Goal: Task Accomplishment & Management: Manage account settings

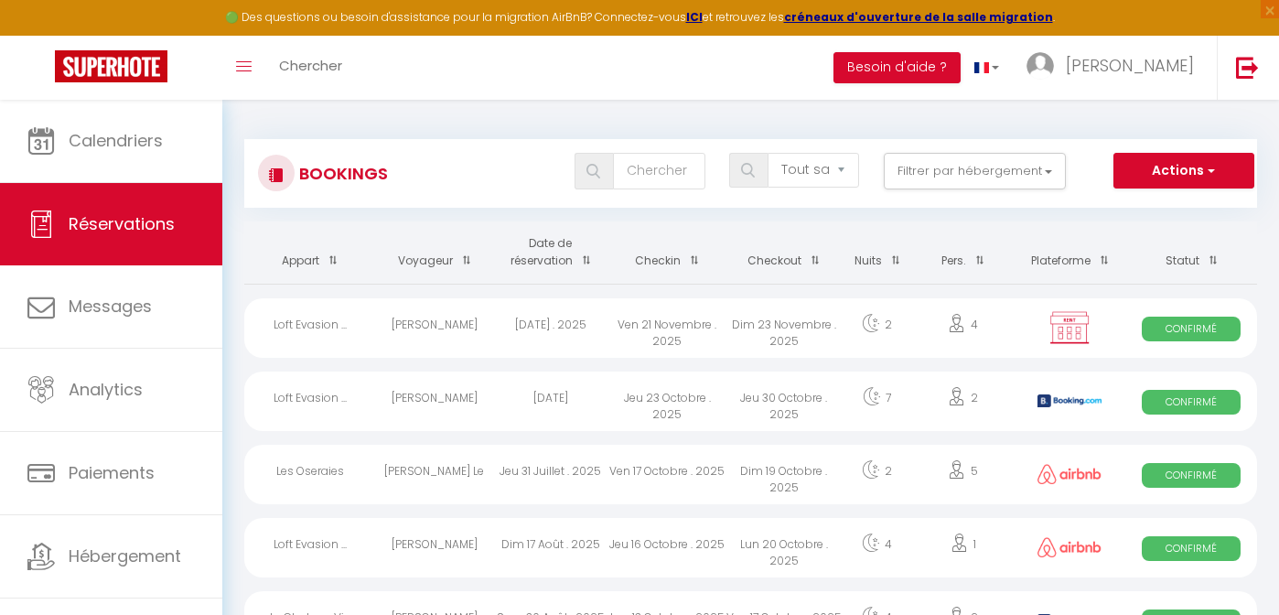
select select "not_cancelled"
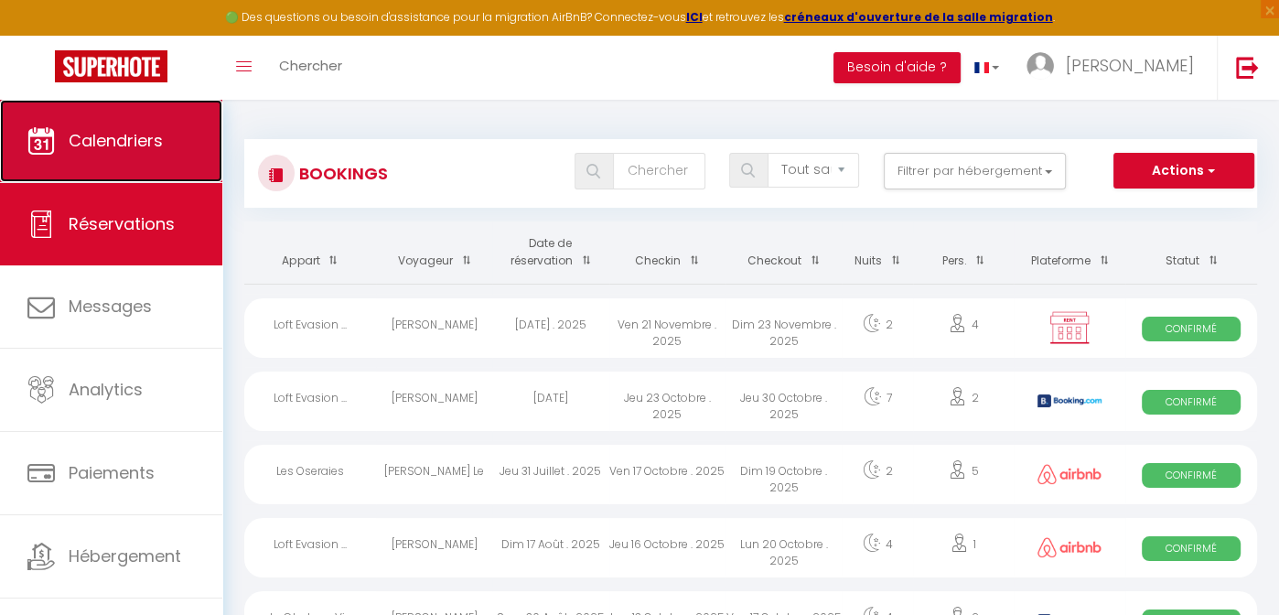
click at [118, 146] on span "Calendriers" at bounding box center [116, 140] width 94 height 23
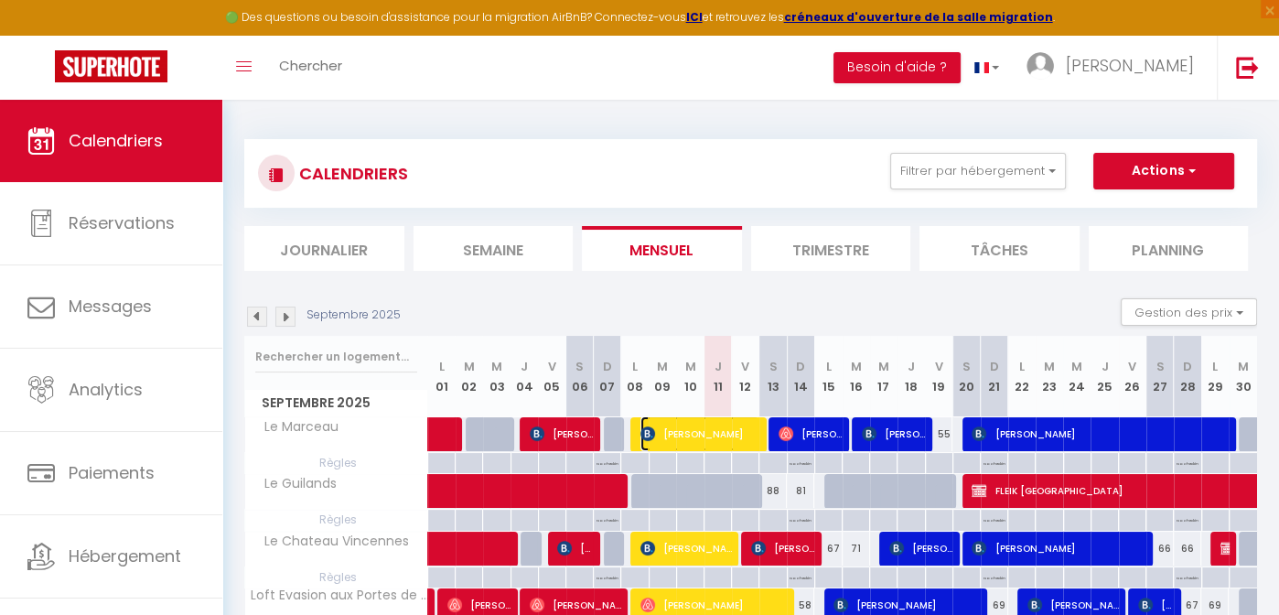
click at [660, 430] on span "[PERSON_NAME]" at bounding box center [700, 433] width 119 height 35
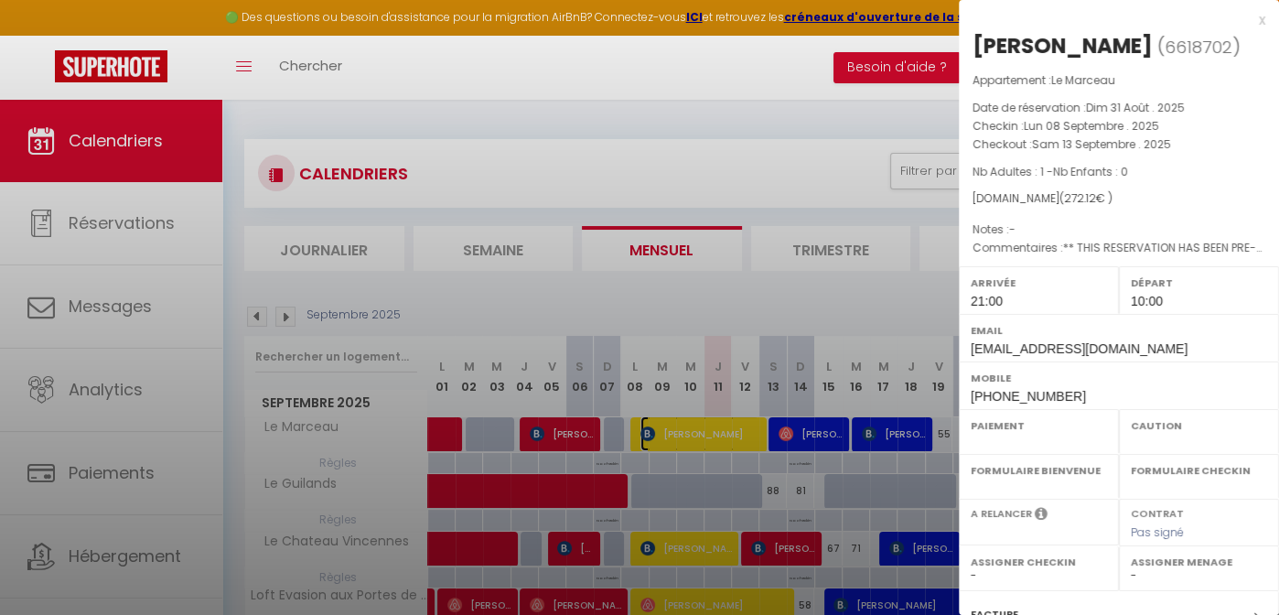
select select "OK"
select select "KO"
select select "1"
select select "0"
select select "1"
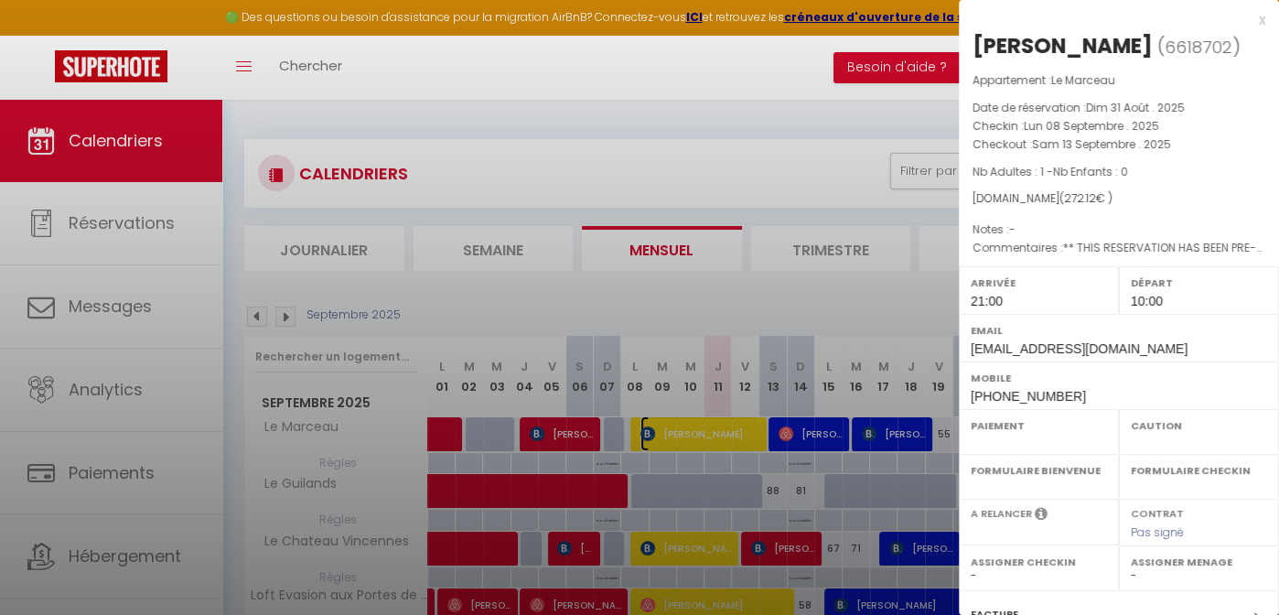
select select
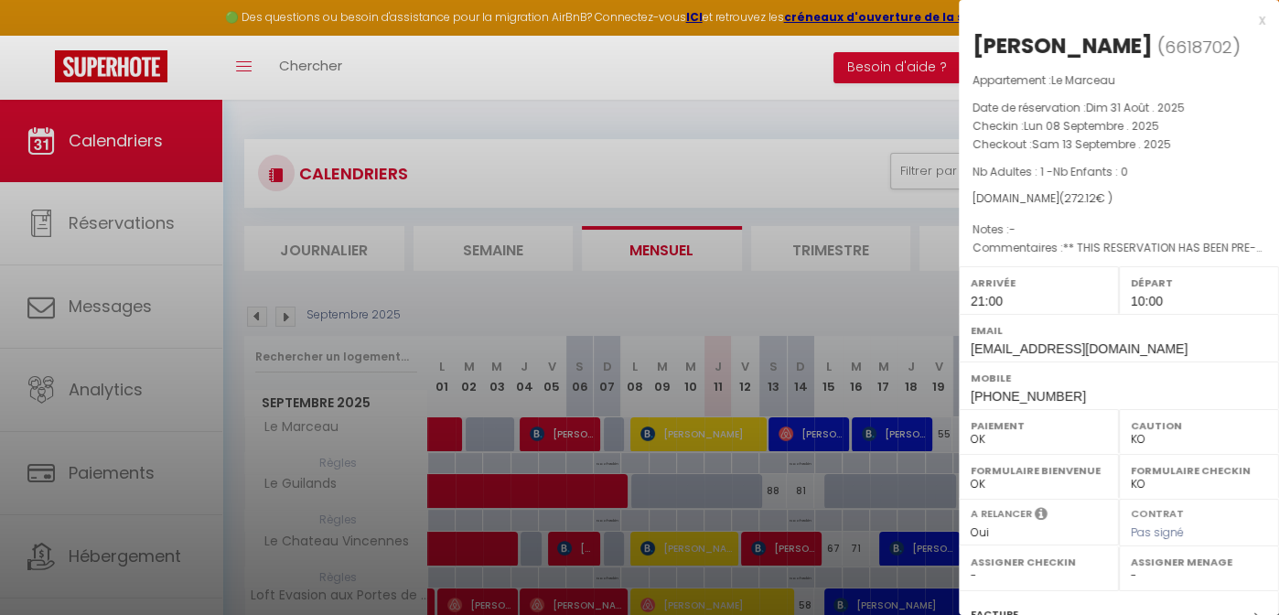
drag, startPoint x: 977, startPoint y: 49, endPoint x: 1168, endPoint y: 204, distance: 245.2
click at [1168, 204] on div "[PERSON_NAME] ( 6618702 ) Appartement : Le Marceau Date de réservation : [DATE]…" at bounding box center [1119, 428] width 320 height 794
click at [1168, 204] on div "[DOMAIN_NAME] ( 272.12 € )" at bounding box center [1119, 198] width 293 height 17
drag, startPoint x: 981, startPoint y: 44, endPoint x: 1147, endPoint y: 186, distance: 218.0
click at [1147, 186] on div "[PERSON_NAME] ( 6618702 ) Appartement : Le Marceau Date de réservation : [DATE]…" at bounding box center [1119, 428] width 320 height 794
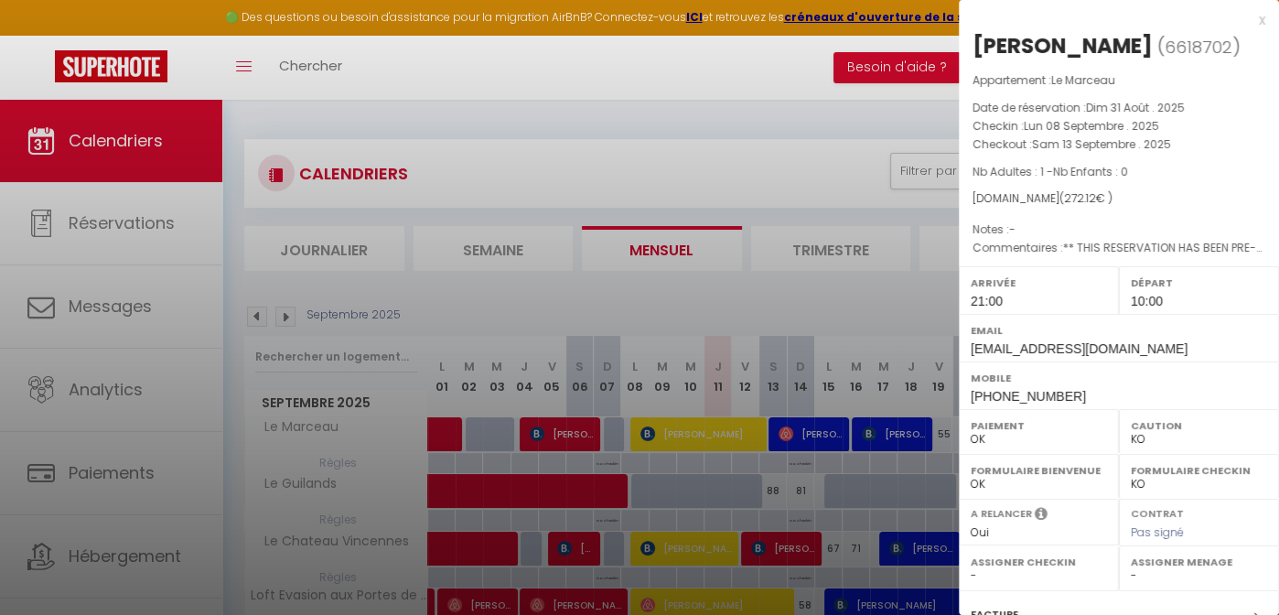
click at [1147, 186] on div "Appartement : Le Marceau Date de réservation : [DATE] Checkin : [DATE] . 2025 C…" at bounding box center [1119, 164] width 320 height 187
drag, startPoint x: 976, startPoint y: 47, endPoint x: 1125, endPoint y: 190, distance: 207.1
click at [1125, 190] on div "[PERSON_NAME] ( 6618702 ) Appartement : Le Marceau Date de réservation : [DATE]…" at bounding box center [1119, 428] width 320 height 794
click at [1125, 190] on div "[DOMAIN_NAME] ( 272.12 € )" at bounding box center [1119, 198] width 293 height 17
click at [1245, 17] on div "x" at bounding box center [1112, 20] width 307 height 22
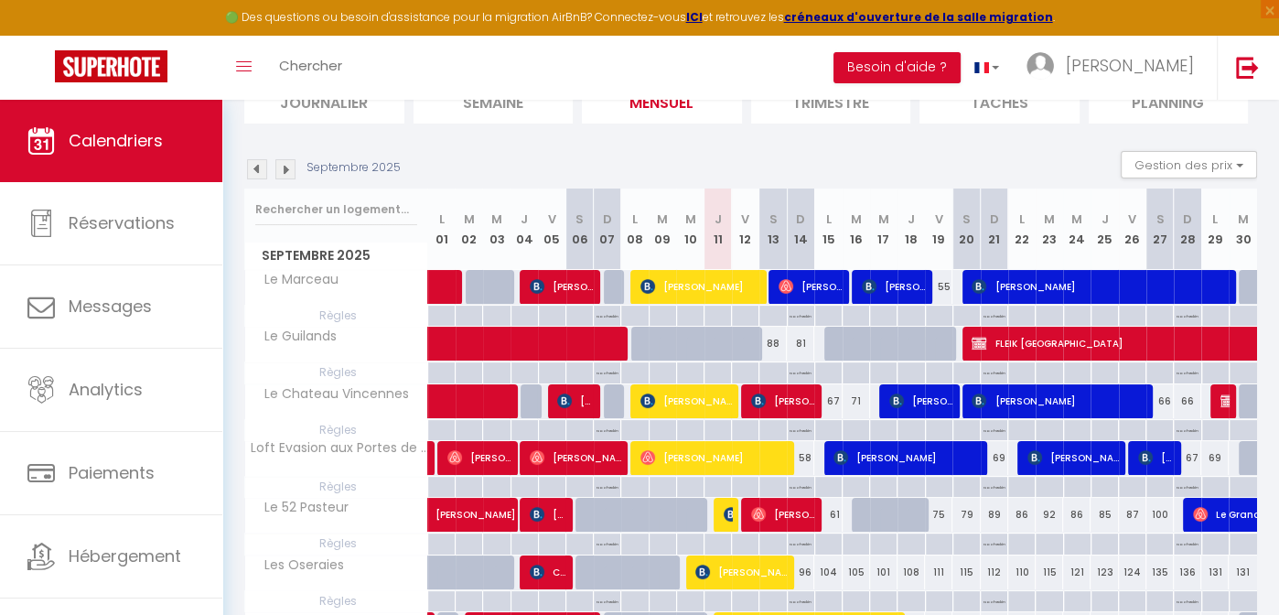
scroll to position [147, 0]
click at [291, 165] on img at bounding box center [285, 169] width 20 height 20
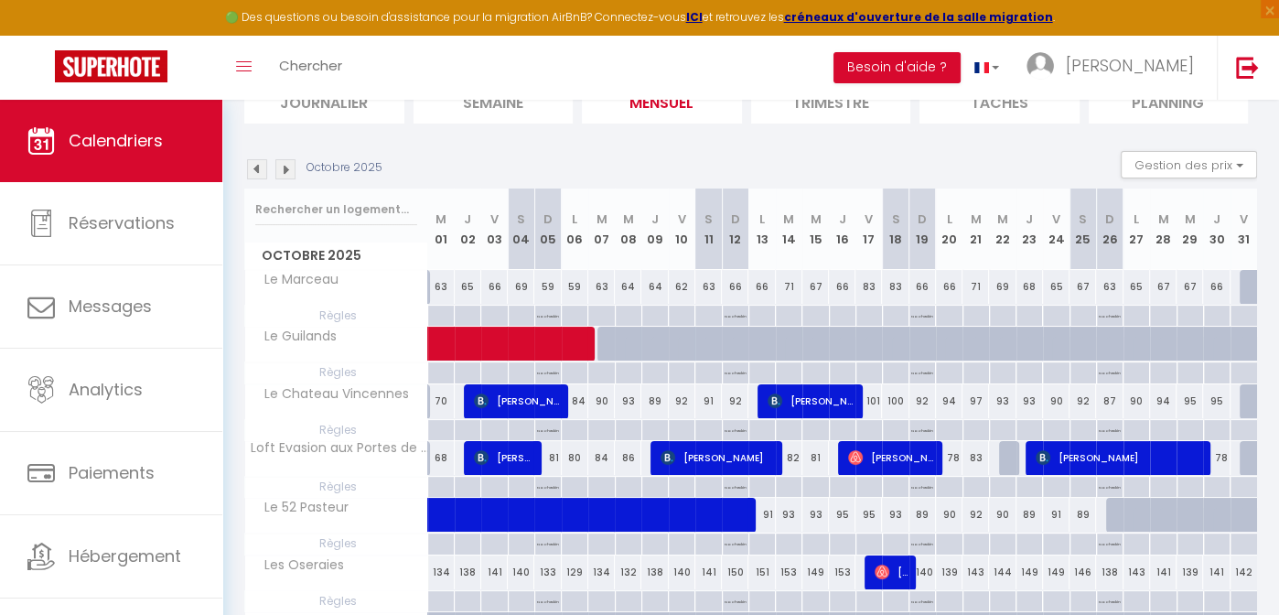
click at [439, 285] on div "63" at bounding box center [441, 287] width 27 height 34
type input "63"
select select "1"
type input "Mer 01 Octobre 2025"
type input "Jeu 02 Octobre 2025"
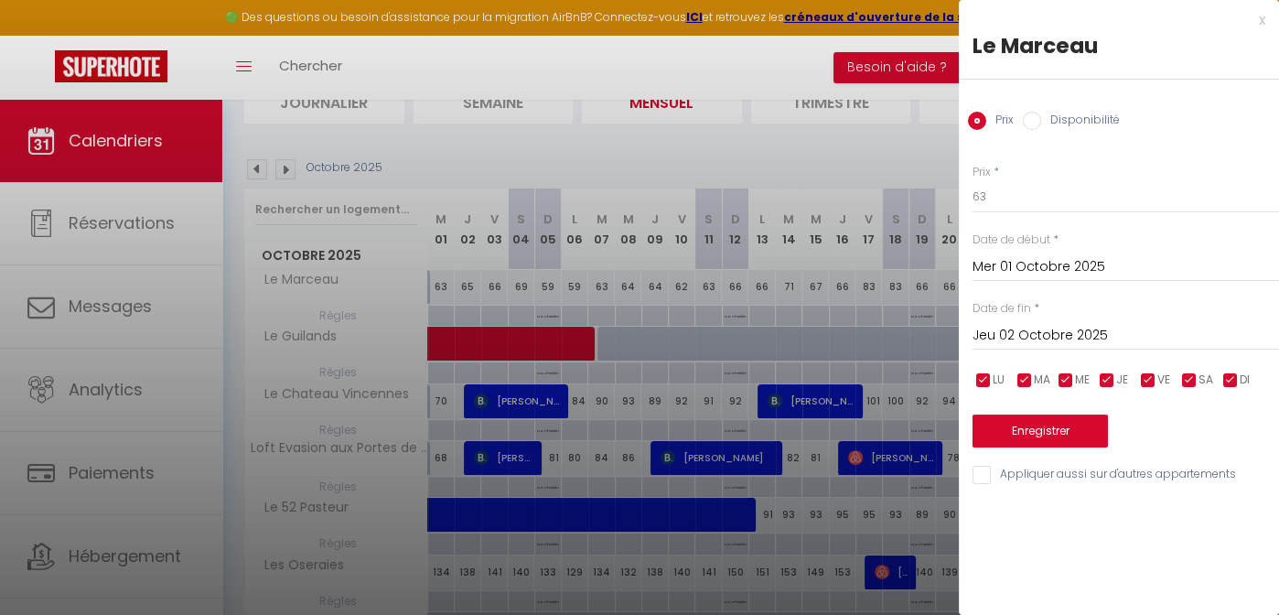
click at [1083, 120] on label "Disponibilité" at bounding box center [1080, 122] width 79 height 20
click at [1041, 120] on input "Disponibilité" at bounding box center [1032, 121] width 18 height 18
radio input "true"
radio input "false"
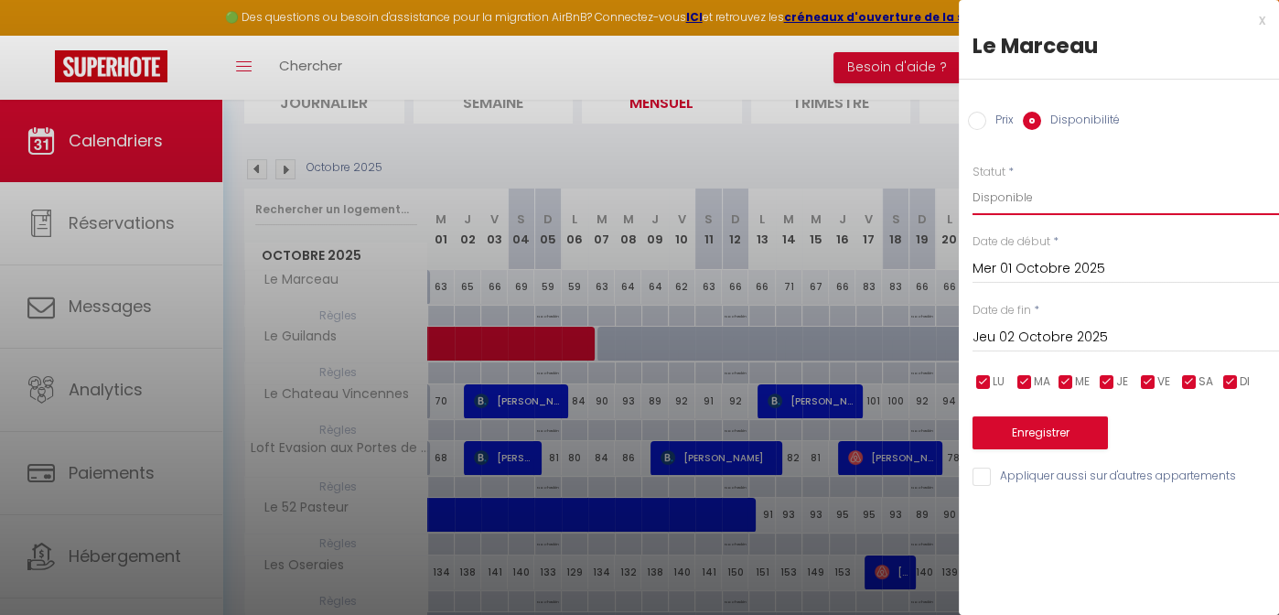
click at [1024, 201] on select "Disponible Indisponible" at bounding box center [1126, 197] width 307 height 35
select select "0"
click at [973, 180] on select "Disponible Indisponible" at bounding box center [1126, 197] width 307 height 35
click at [1042, 326] on input "Jeu 02 Octobre 2025" at bounding box center [1126, 338] width 307 height 24
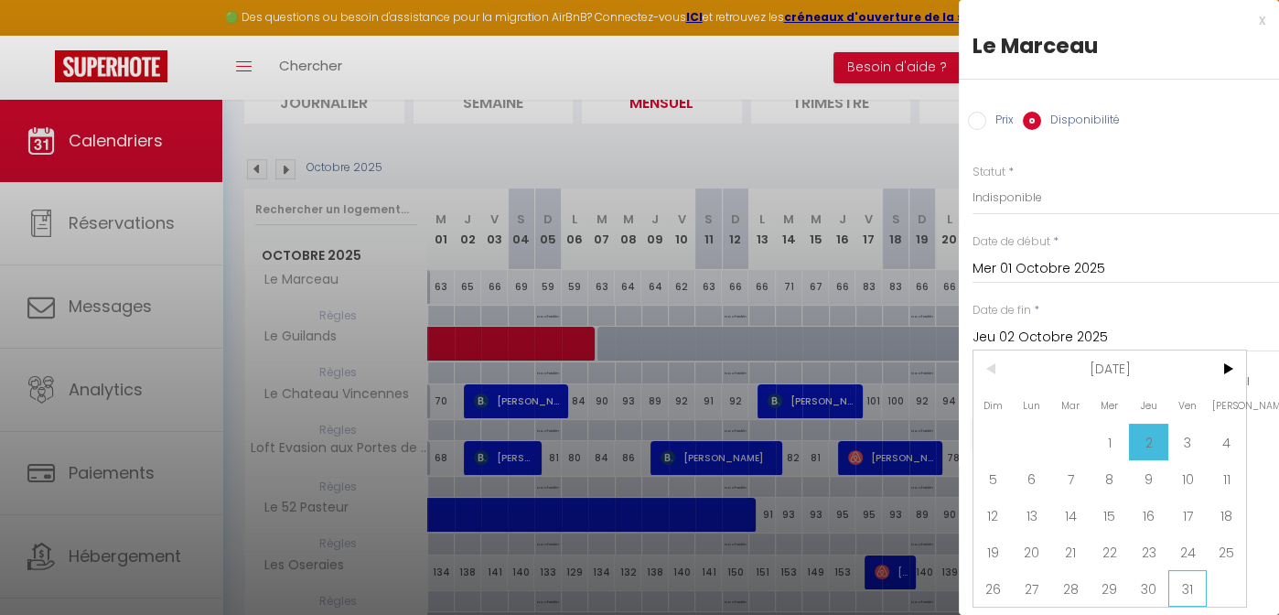
click at [1185, 582] on span "31" at bounding box center [1187, 588] width 39 height 37
type input "Ven 31 Octobre 2025"
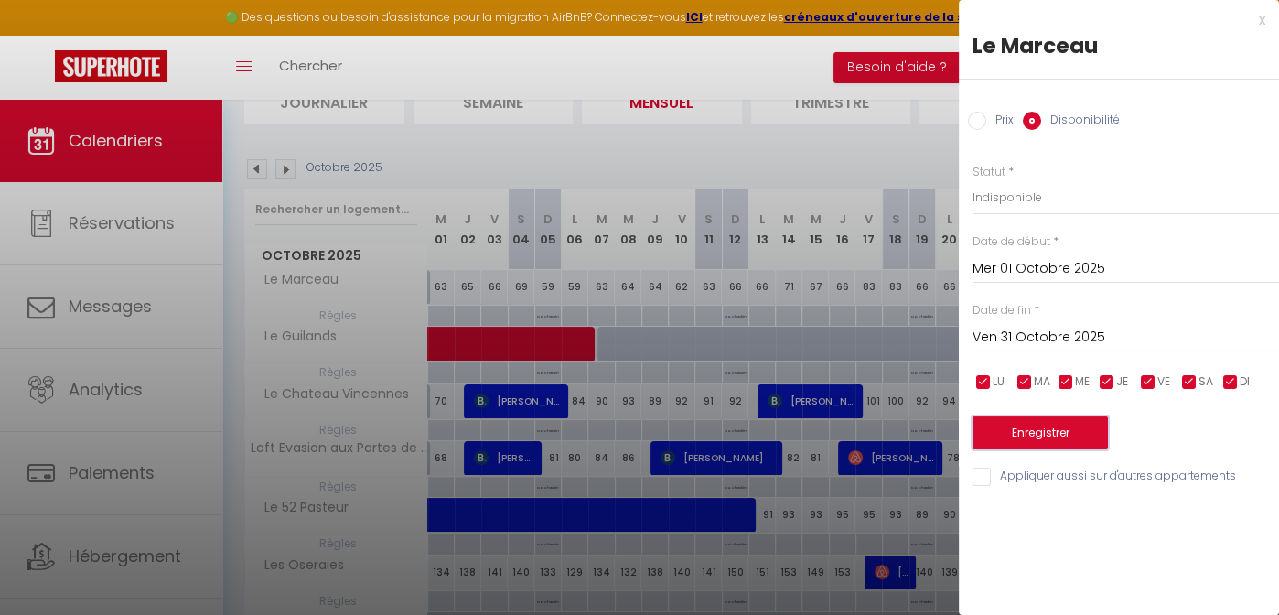
click at [1077, 437] on button "Enregistrer" at bounding box center [1040, 432] width 135 height 33
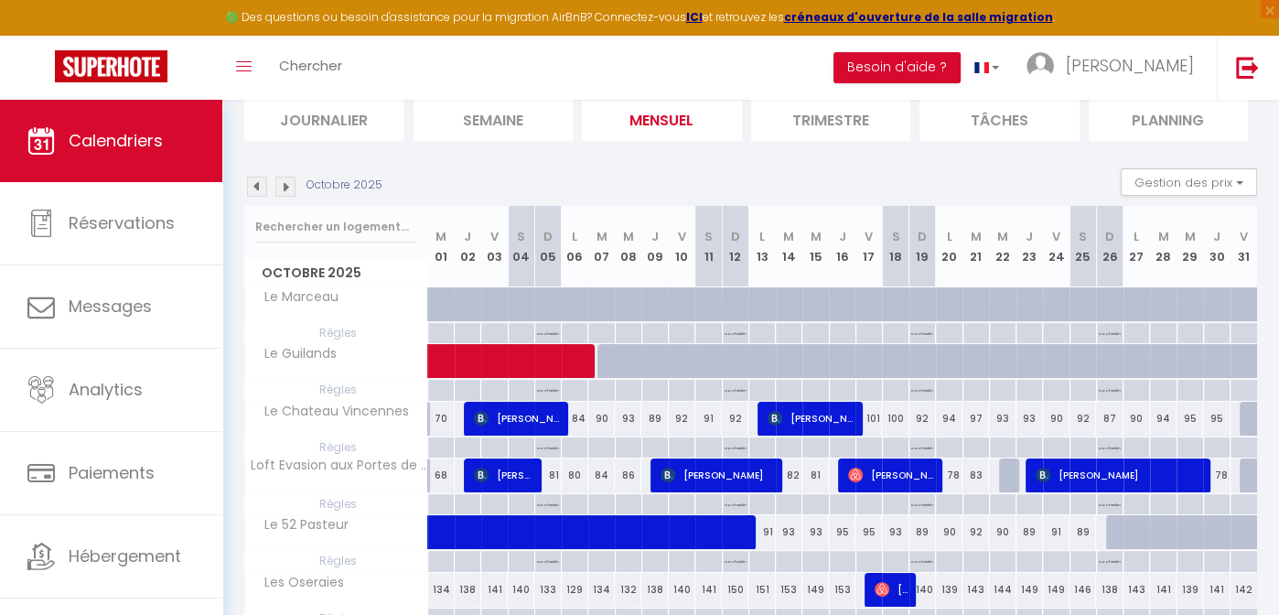
scroll to position [110, 0]
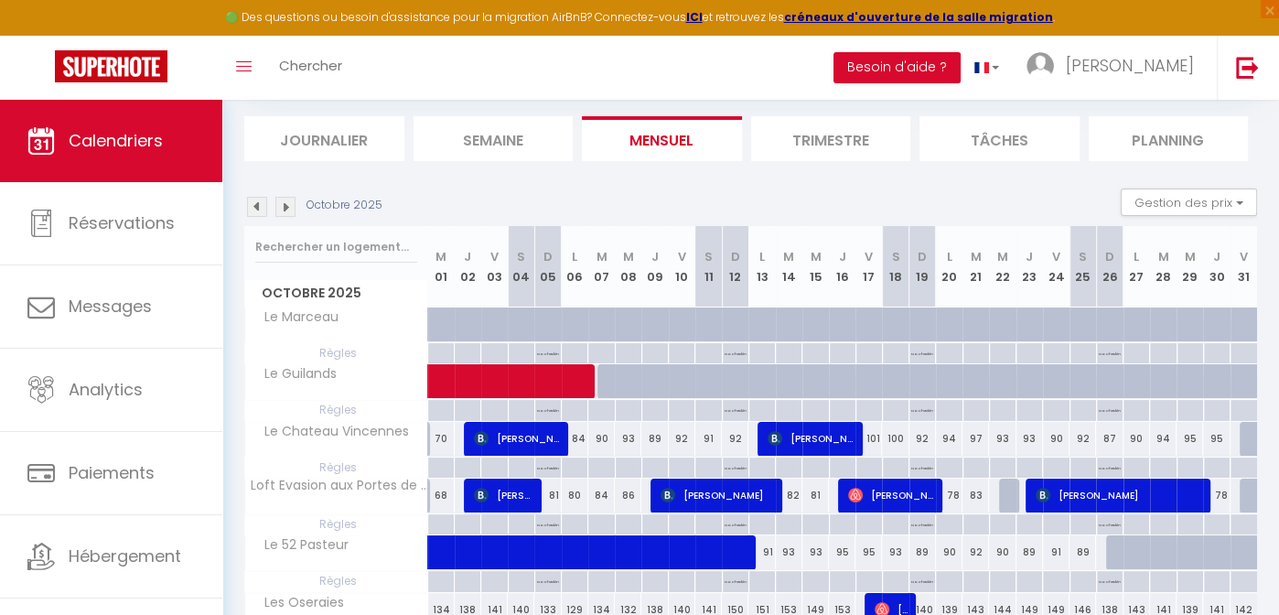
click at [259, 205] on img at bounding box center [257, 207] width 20 height 20
